Goal: Information Seeking & Learning: Learn about a topic

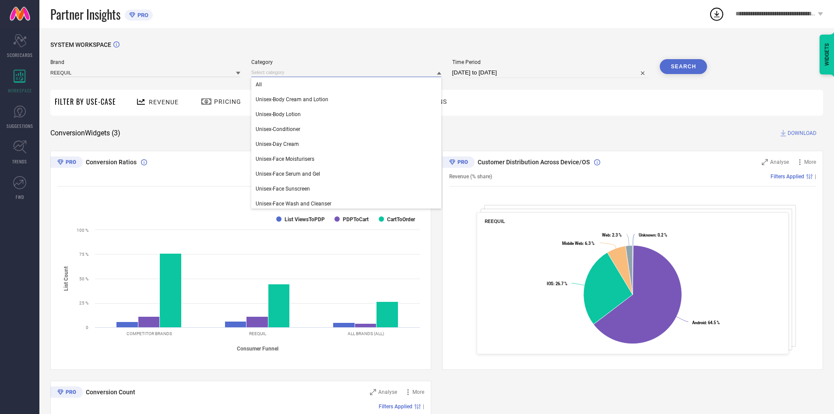
click at [396, 73] on input at bounding box center [346, 72] width 190 height 9
click at [524, 99] on div "Revenue Pricing Traffic Conversion Returns" at bounding box center [471, 103] width 702 height 26
click at [335, 72] on input at bounding box center [346, 72] width 190 height 9
click at [289, 189] on span "Unisex-Face Sunscreen" at bounding box center [283, 189] width 54 height 6
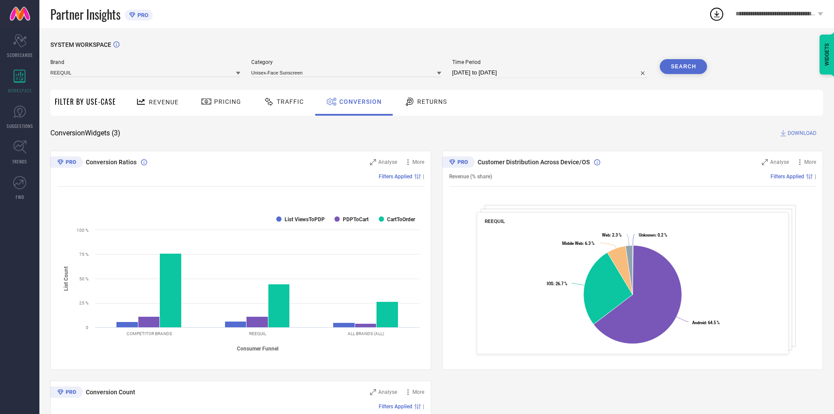
click at [679, 64] on button "Search" at bounding box center [683, 66] width 47 height 15
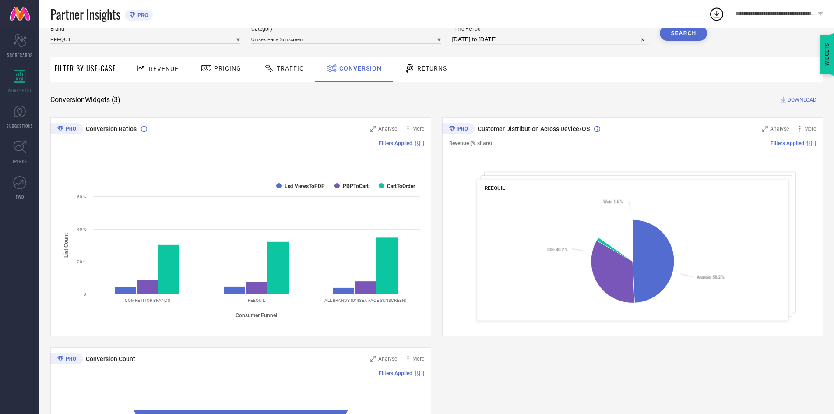
scroll to position [199, 0]
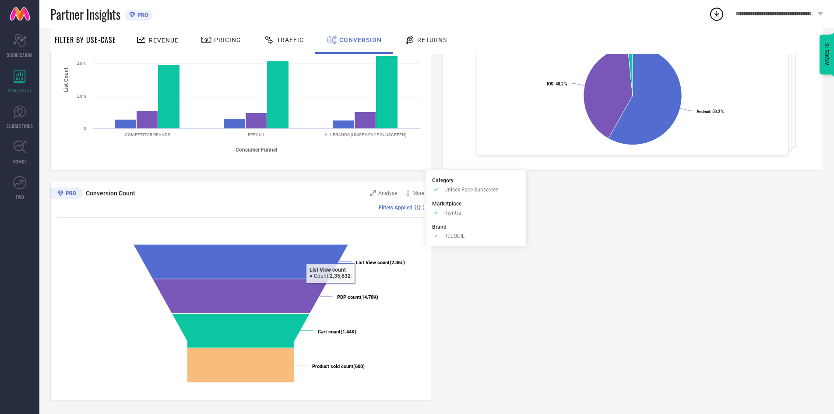
click at [407, 207] on span "Filters Applied" at bounding box center [396, 207] width 34 height 6
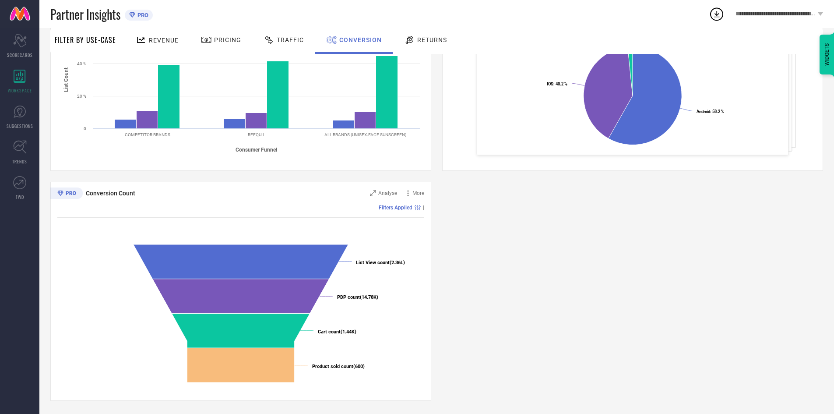
click at [626, 213] on div "Conversion Ratios Analyse More Filters Applied | Created with Highcharts 9.3.3 …" at bounding box center [436, 176] width 772 height 449
